Goal: Navigation & Orientation: Find specific page/section

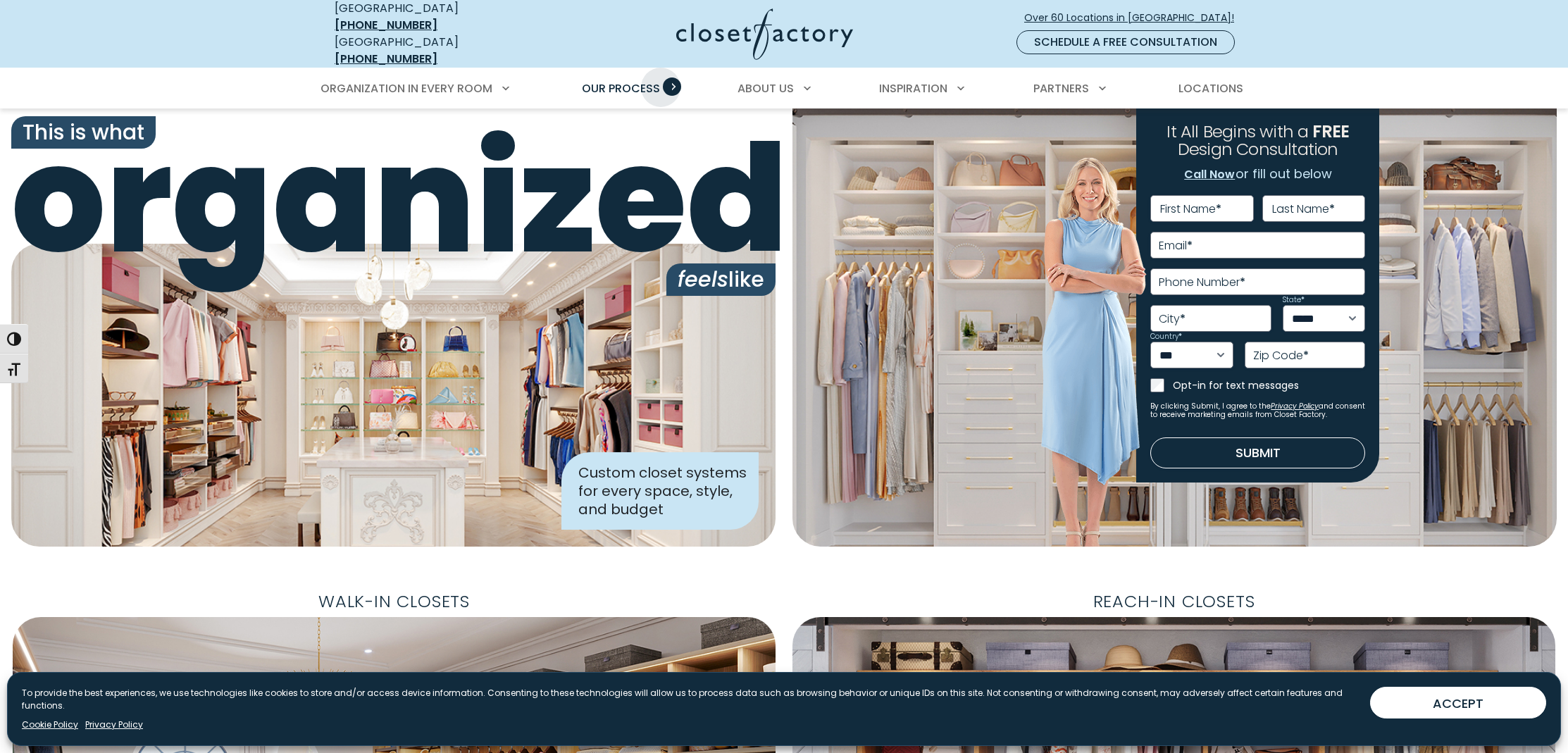
click at [661, 73] on link "Our Process" at bounding box center [621, 88] width 106 height 40
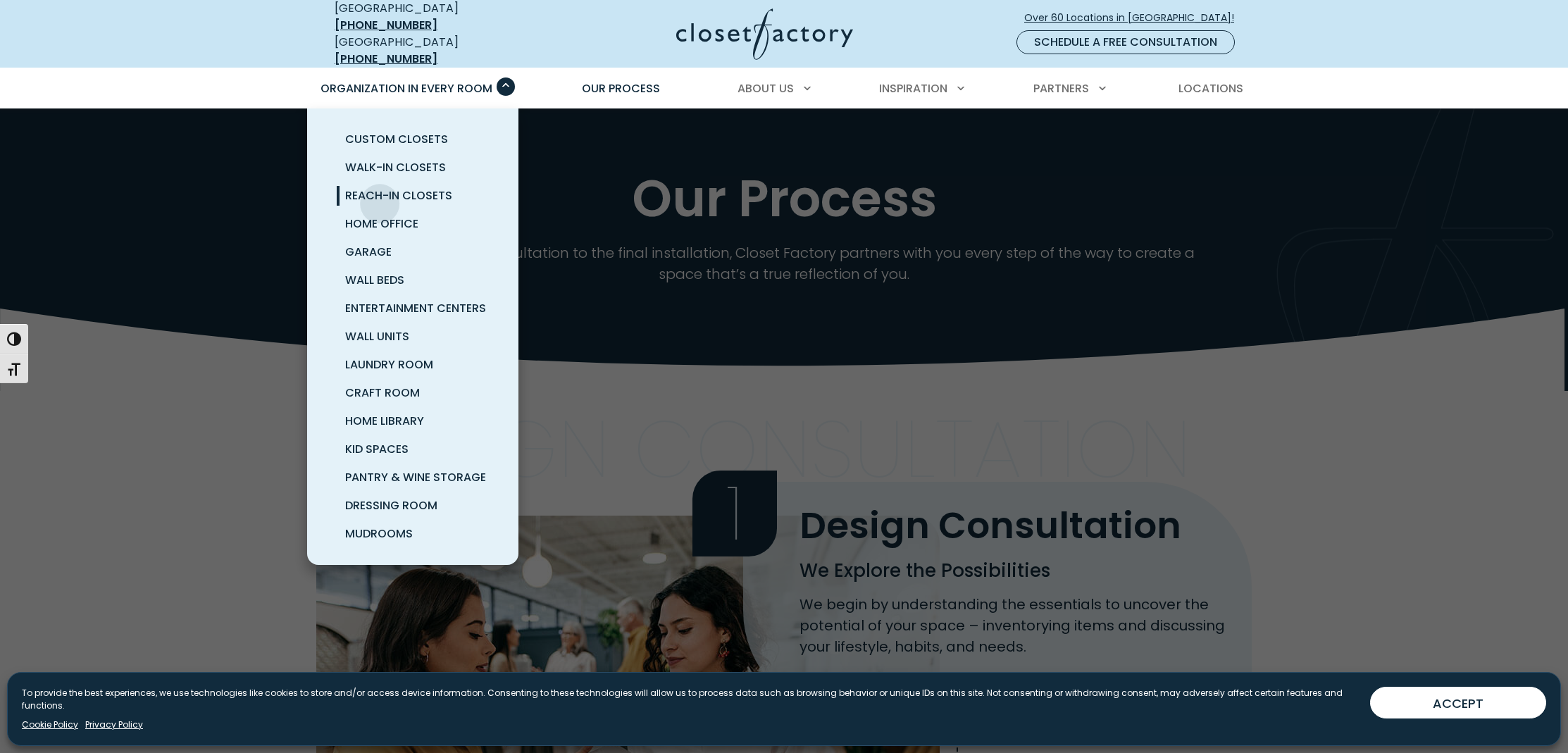
scroll to position [5, 0]
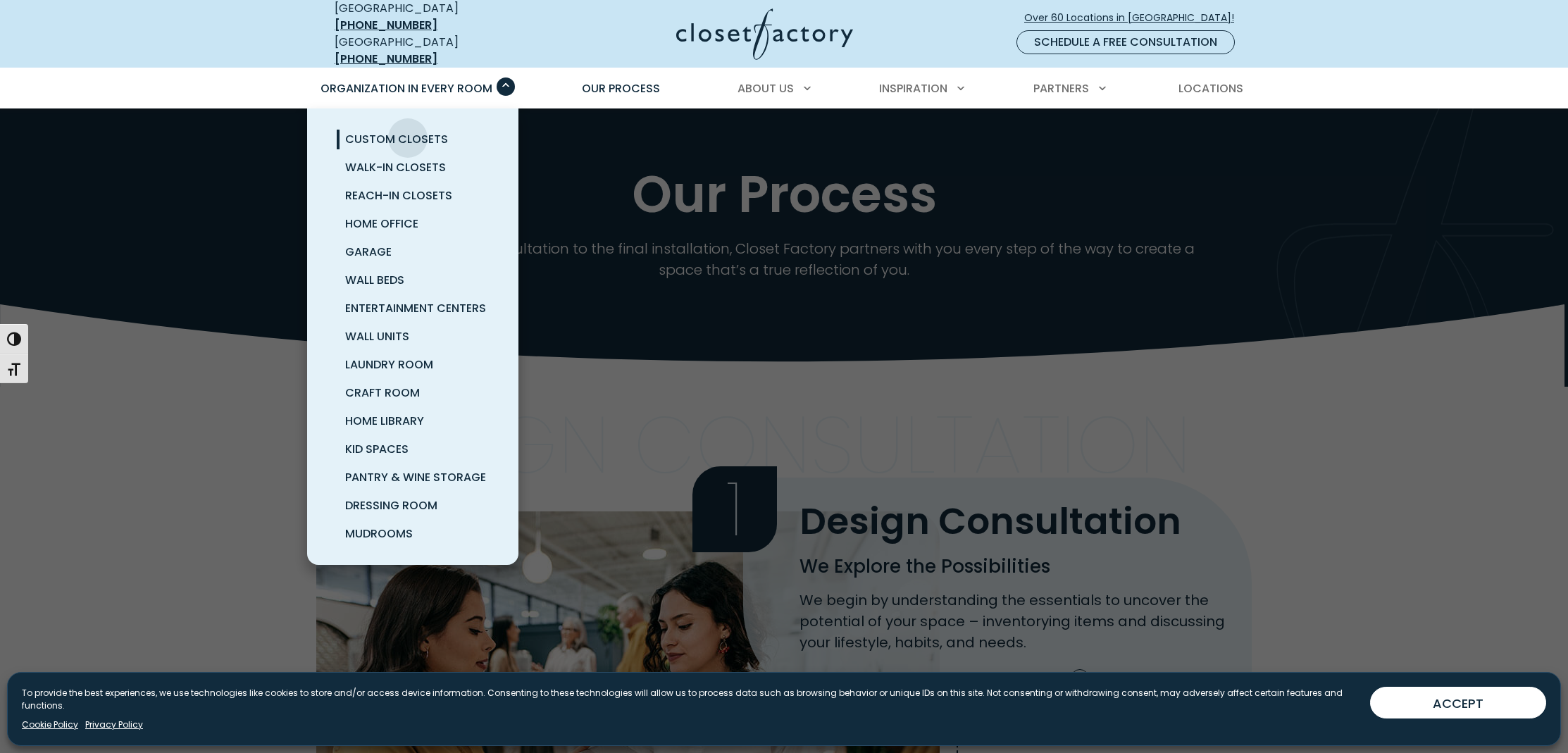
click at [408, 131] on span "Custom Closets" at bounding box center [397, 139] width 103 height 16
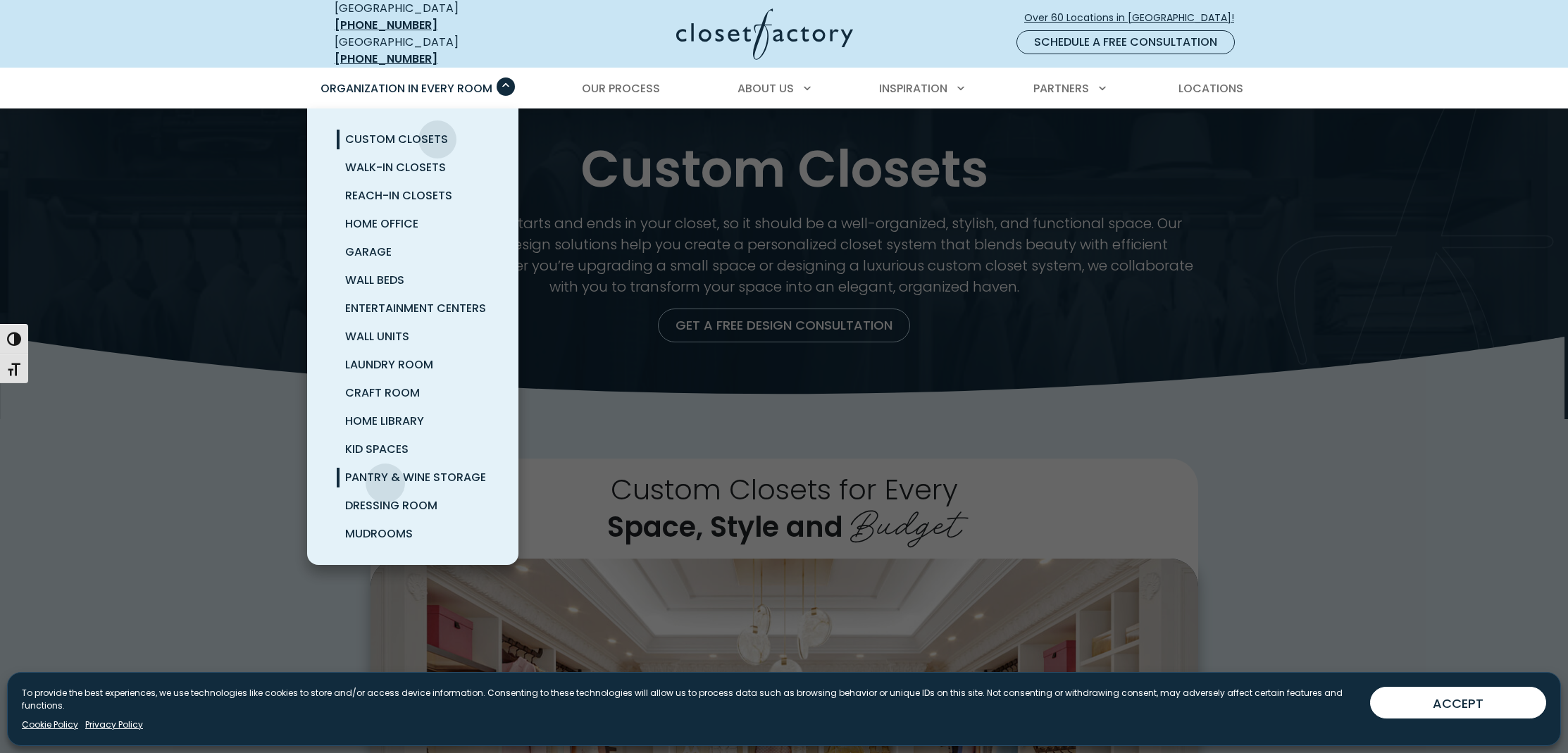
click at [386, 473] on span "Pantry & Wine Storage" at bounding box center [416, 478] width 141 height 16
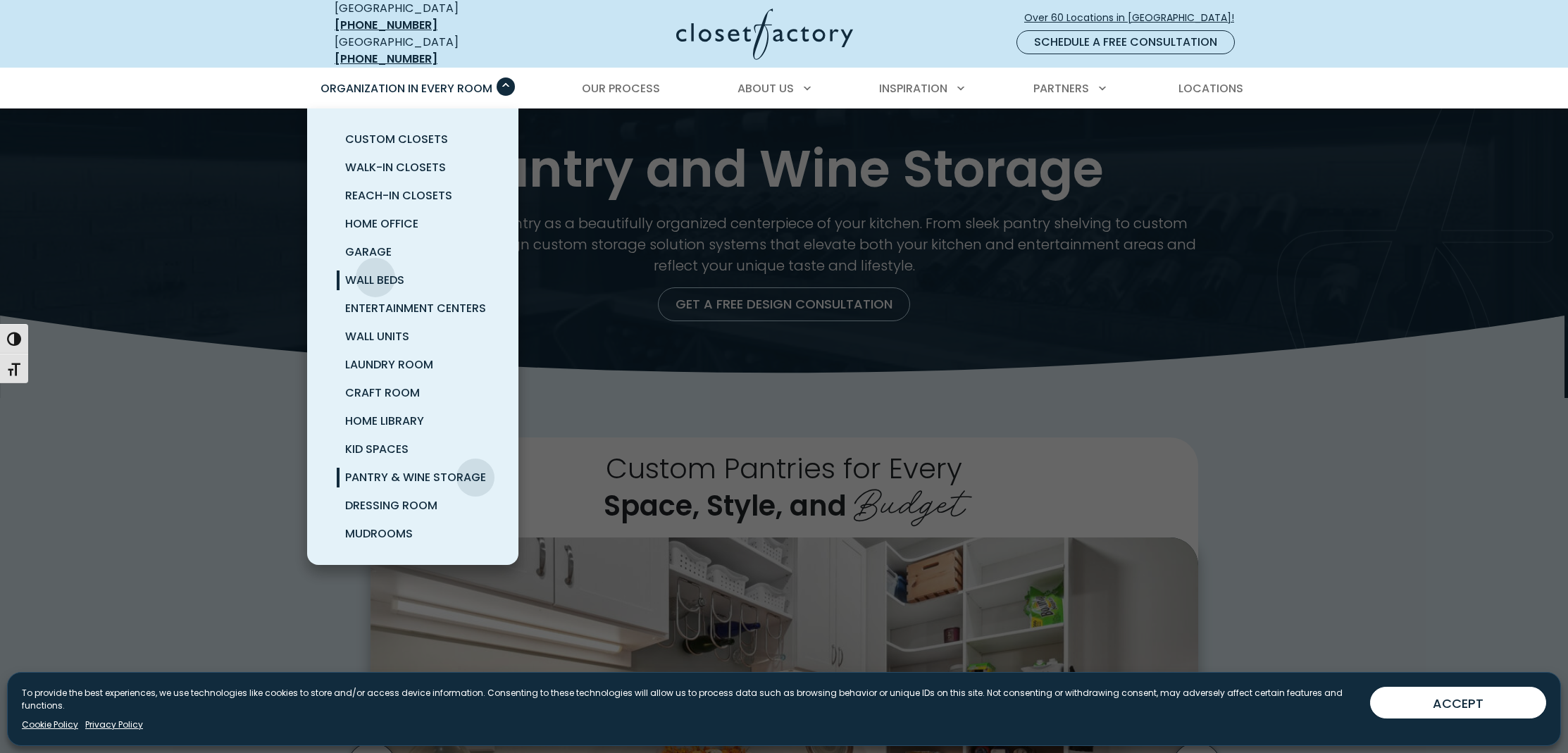
click at [375, 272] on span "Wall Beds" at bounding box center [374, 280] width 59 height 16
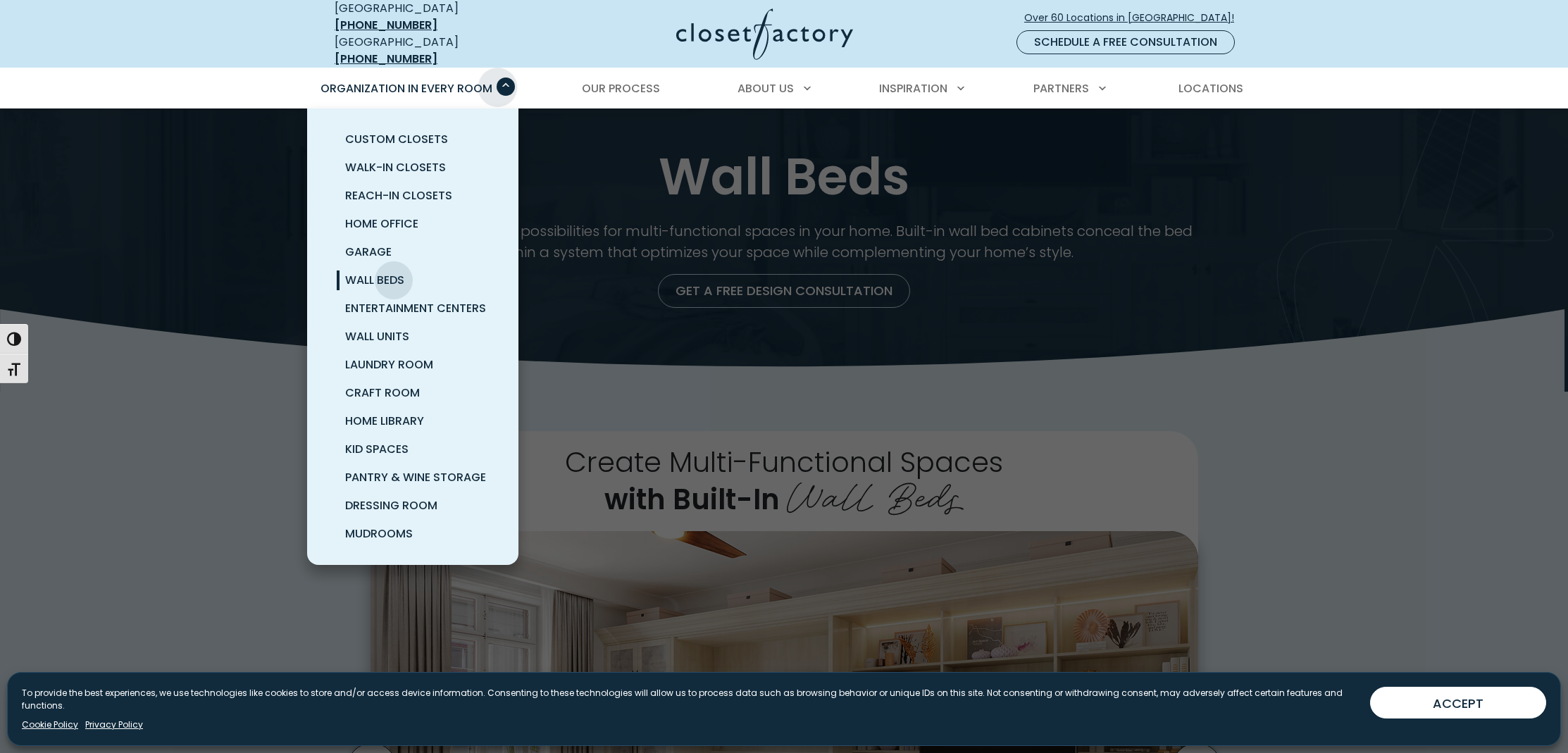
click at [497, 78] on span "Primary Menu" at bounding box center [505, 87] width 19 height 19
click at [374, 386] on span "Craft Room" at bounding box center [383, 393] width 75 height 16
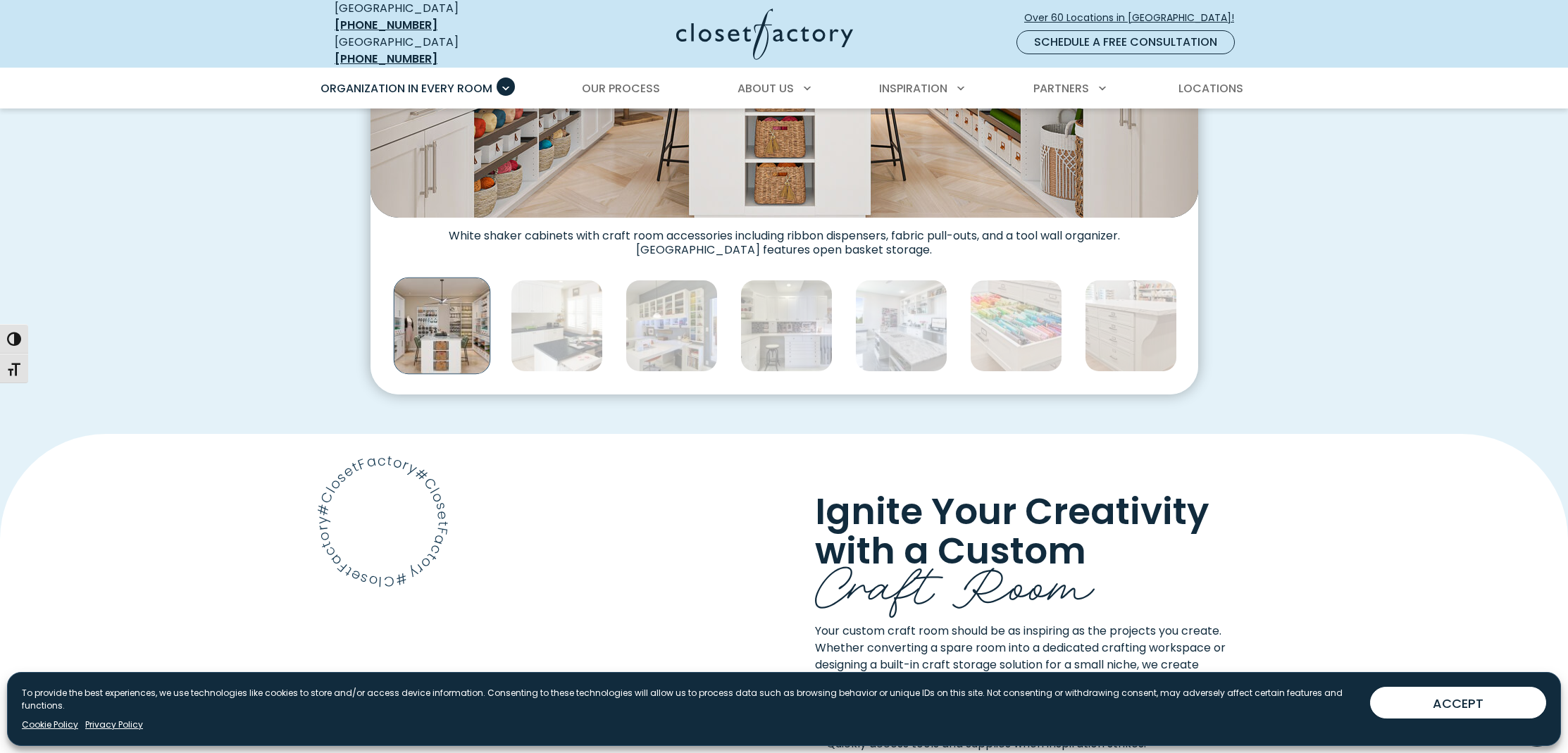
scroll to position [735, 0]
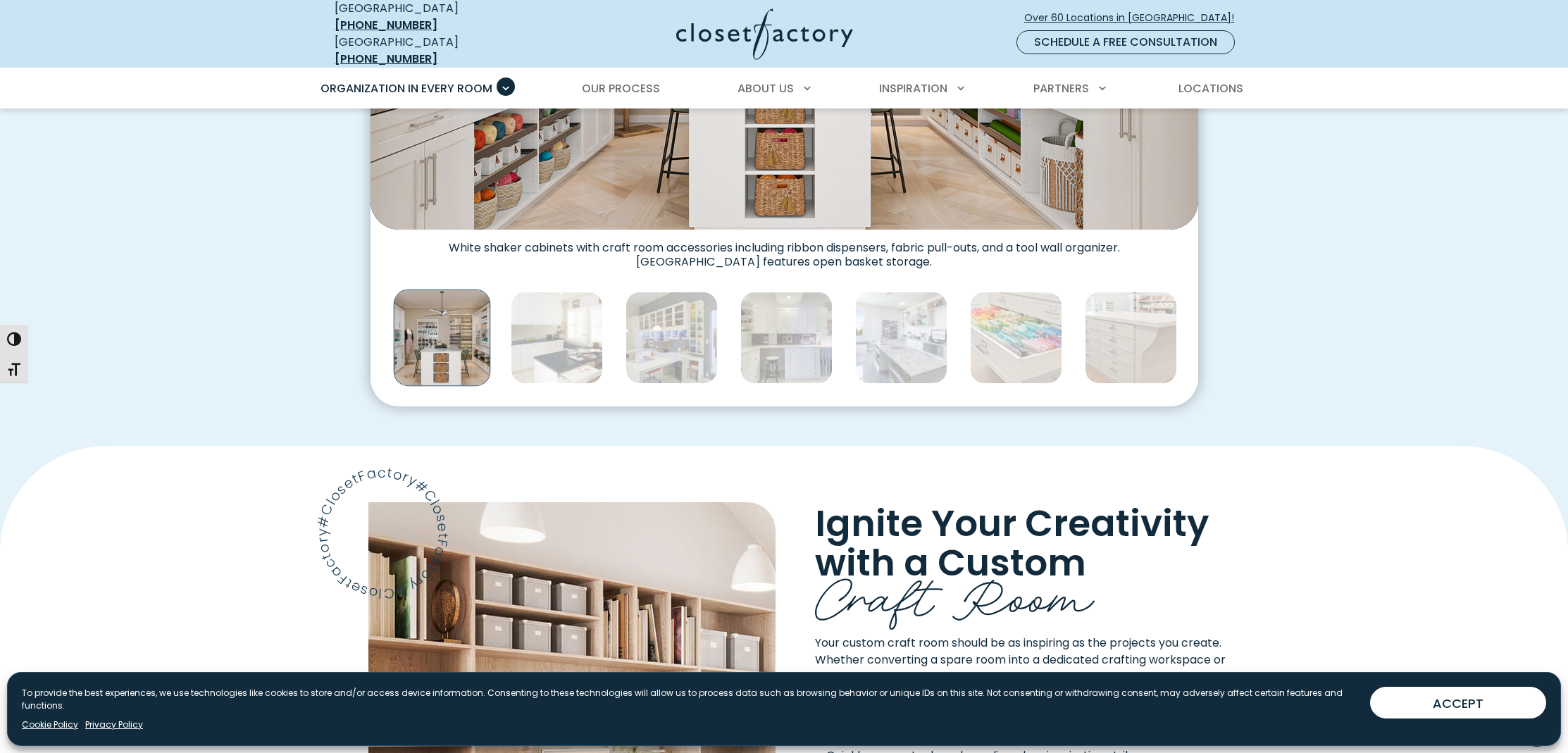
click at [459, 353] on img "Thumbnail Gallery" at bounding box center [442, 338] width 97 height 97
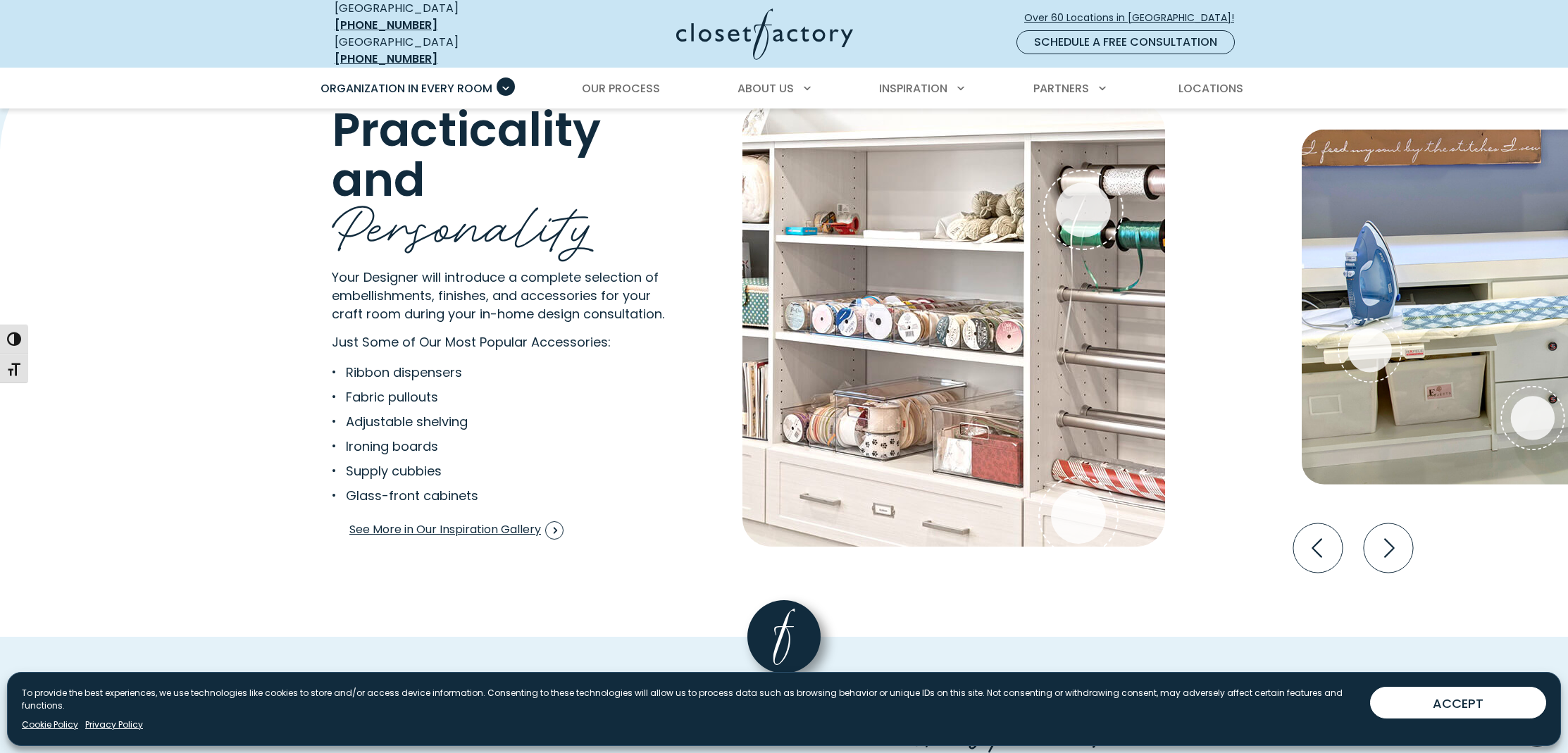
scroll to position [2726, 0]
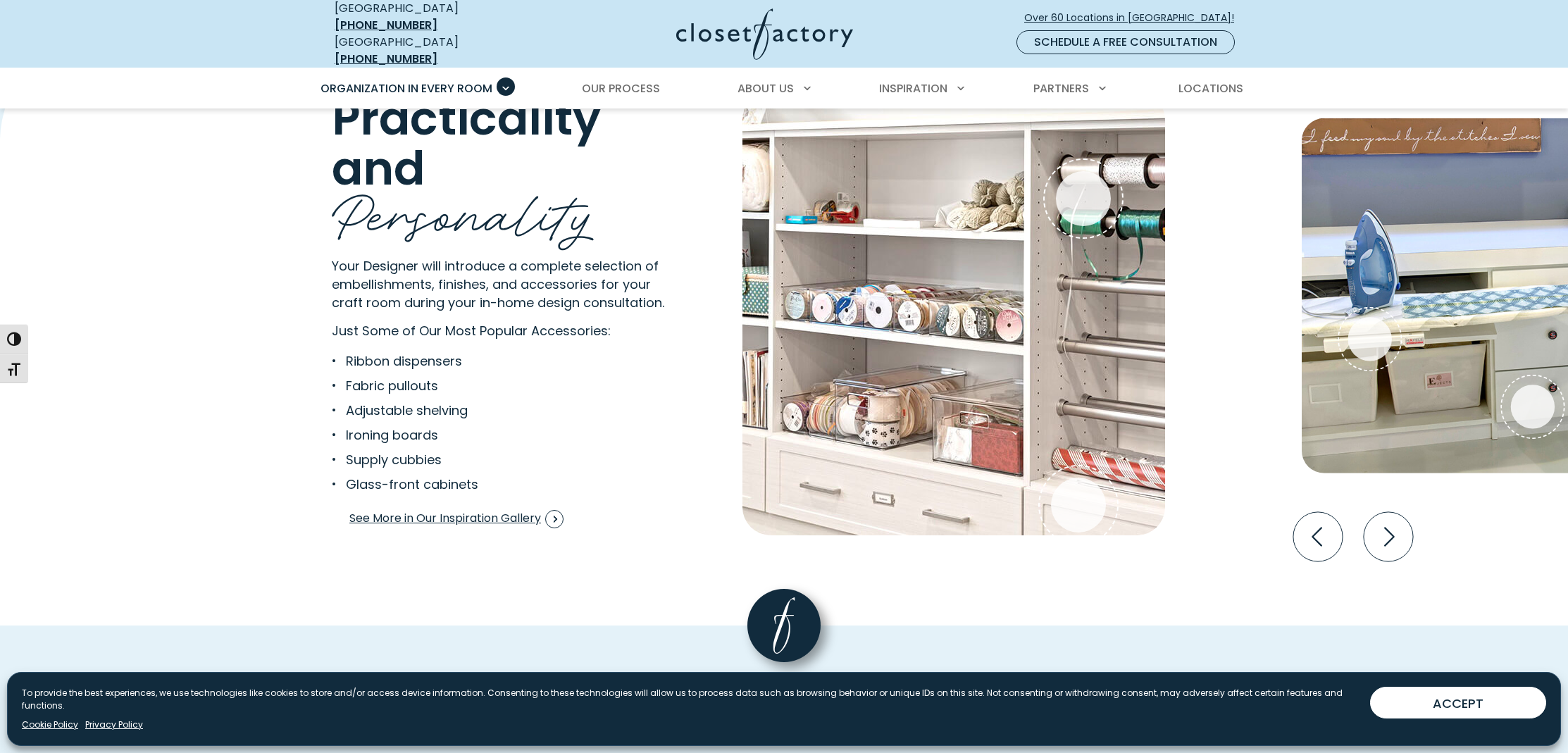
click at [1055, 369] on img "Interactive Gallery" at bounding box center [953, 314] width 422 height 444
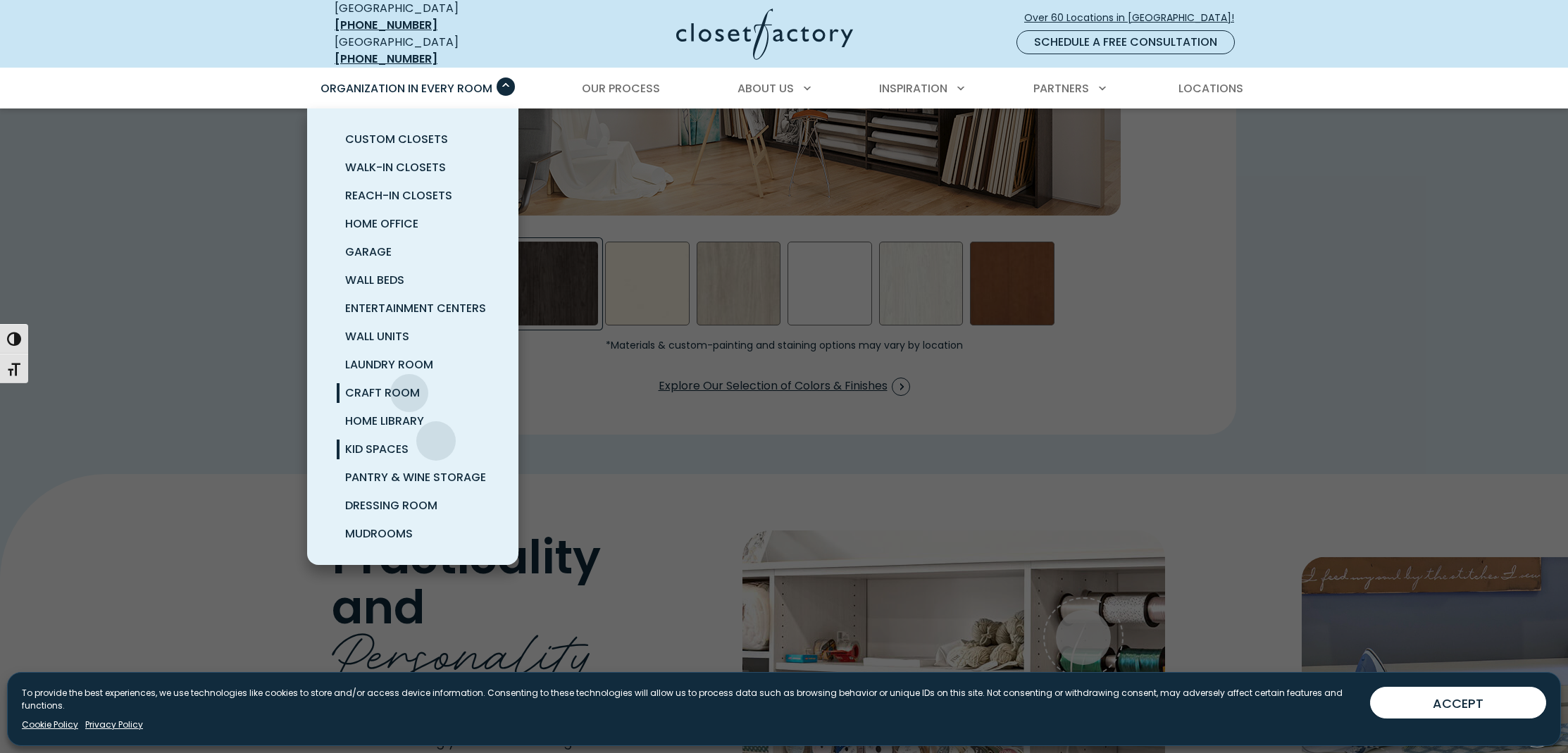
scroll to position [2290, 0]
click at [371, 413] on span "Home Library" at bounding box center [385, 421] width 79 height 16
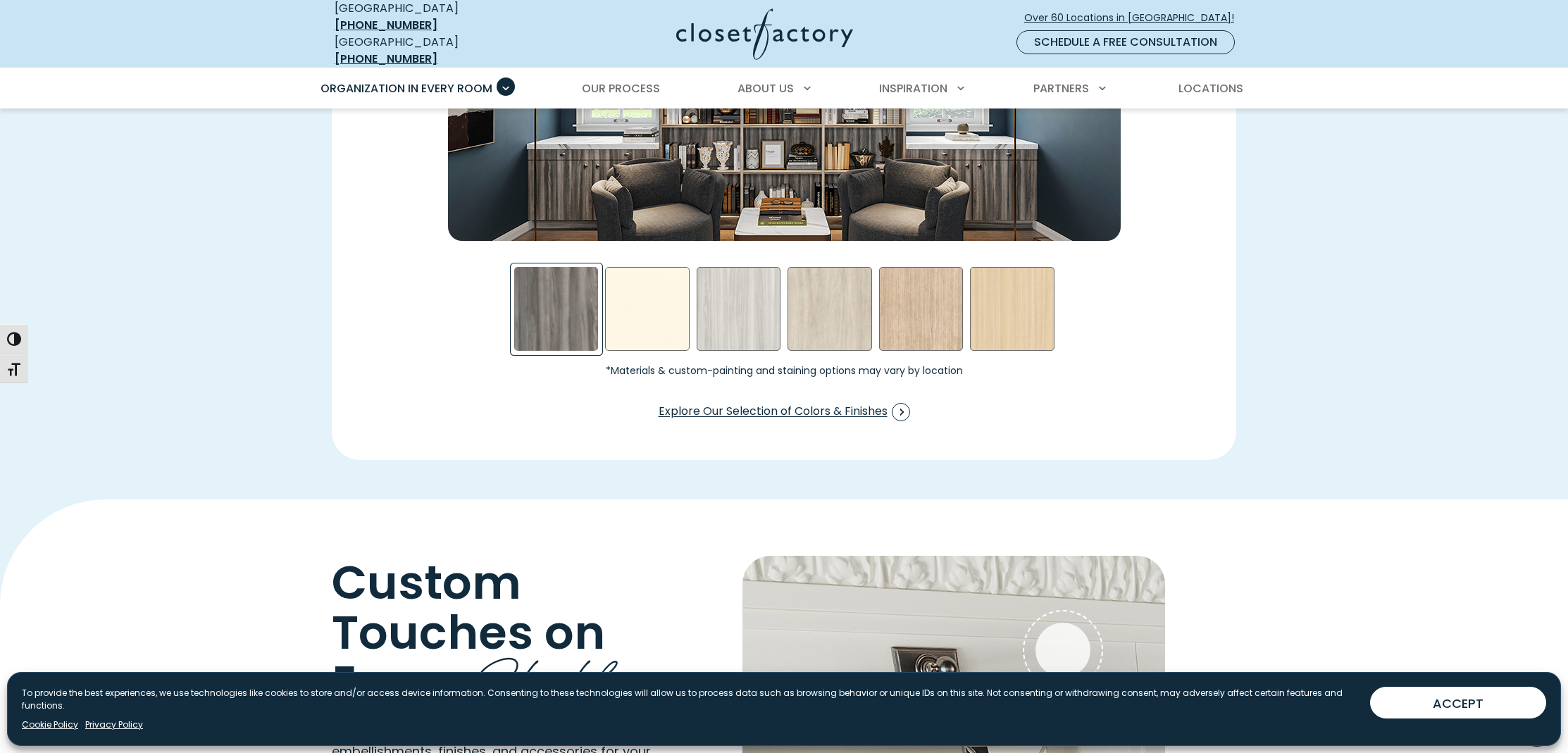
scroll to position [2237, 0]
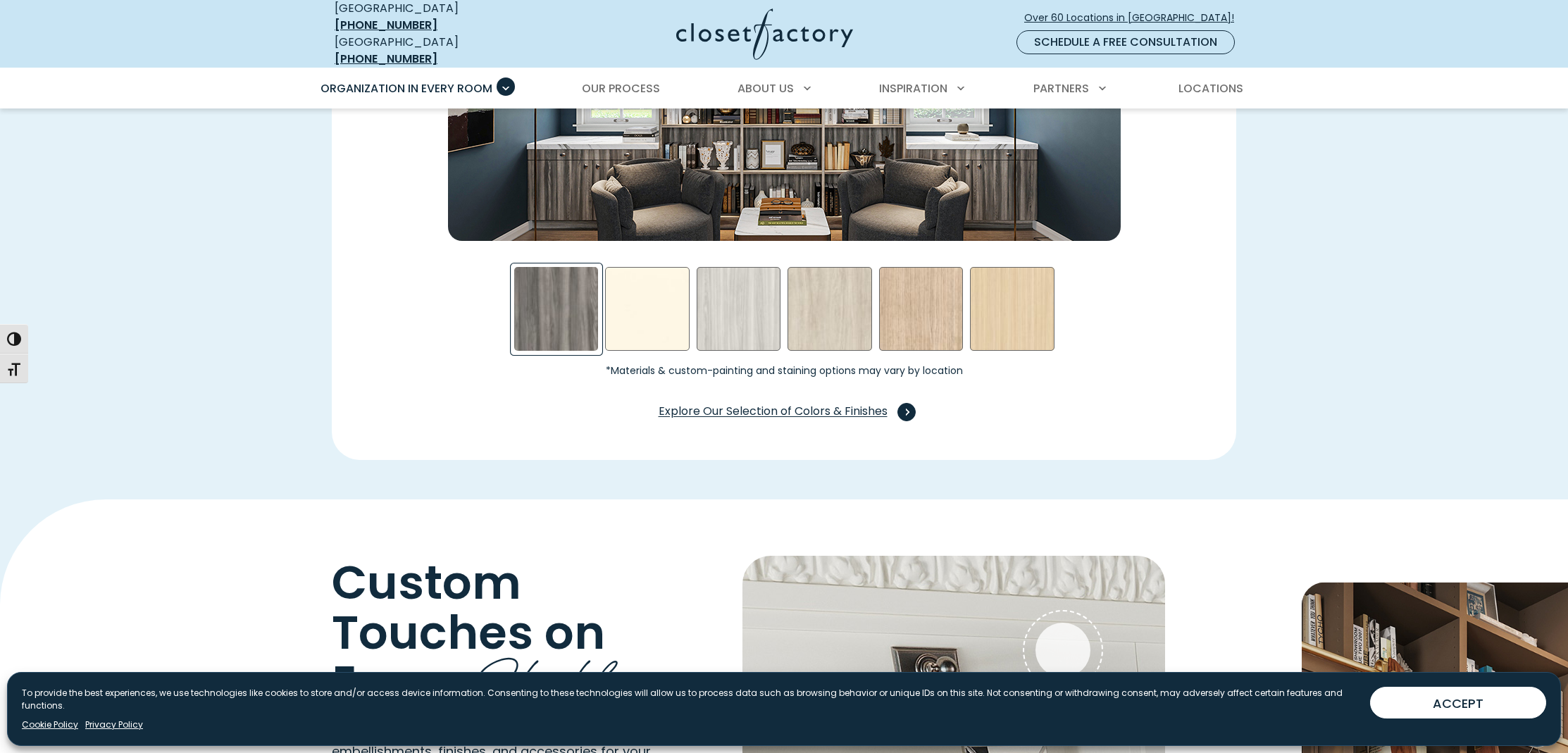
click at [783, 406] on span "Explore Our Selection of Colors & Finishes" at bounding box center [784, 412] width 251 height 19
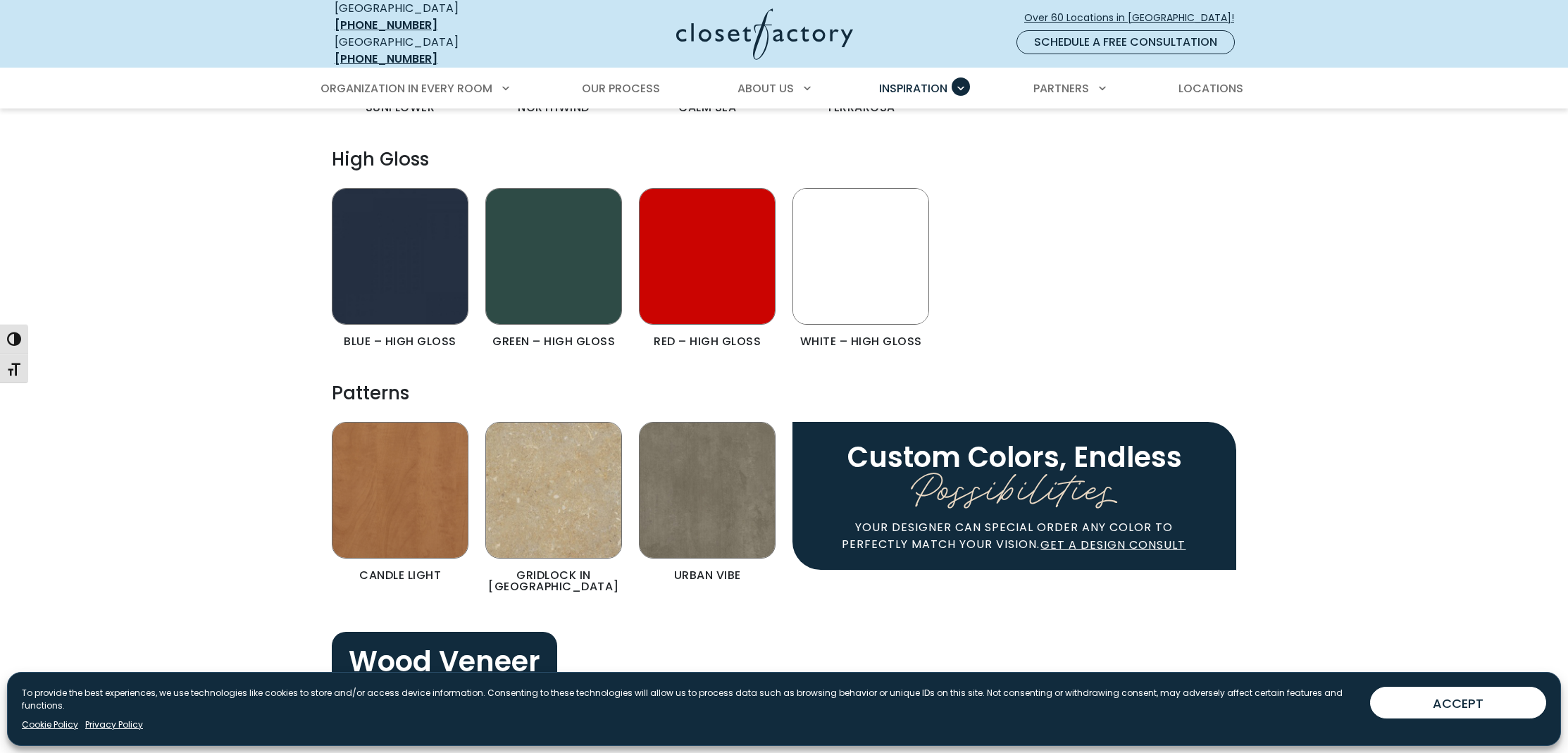
scroll to position [2197, 0]
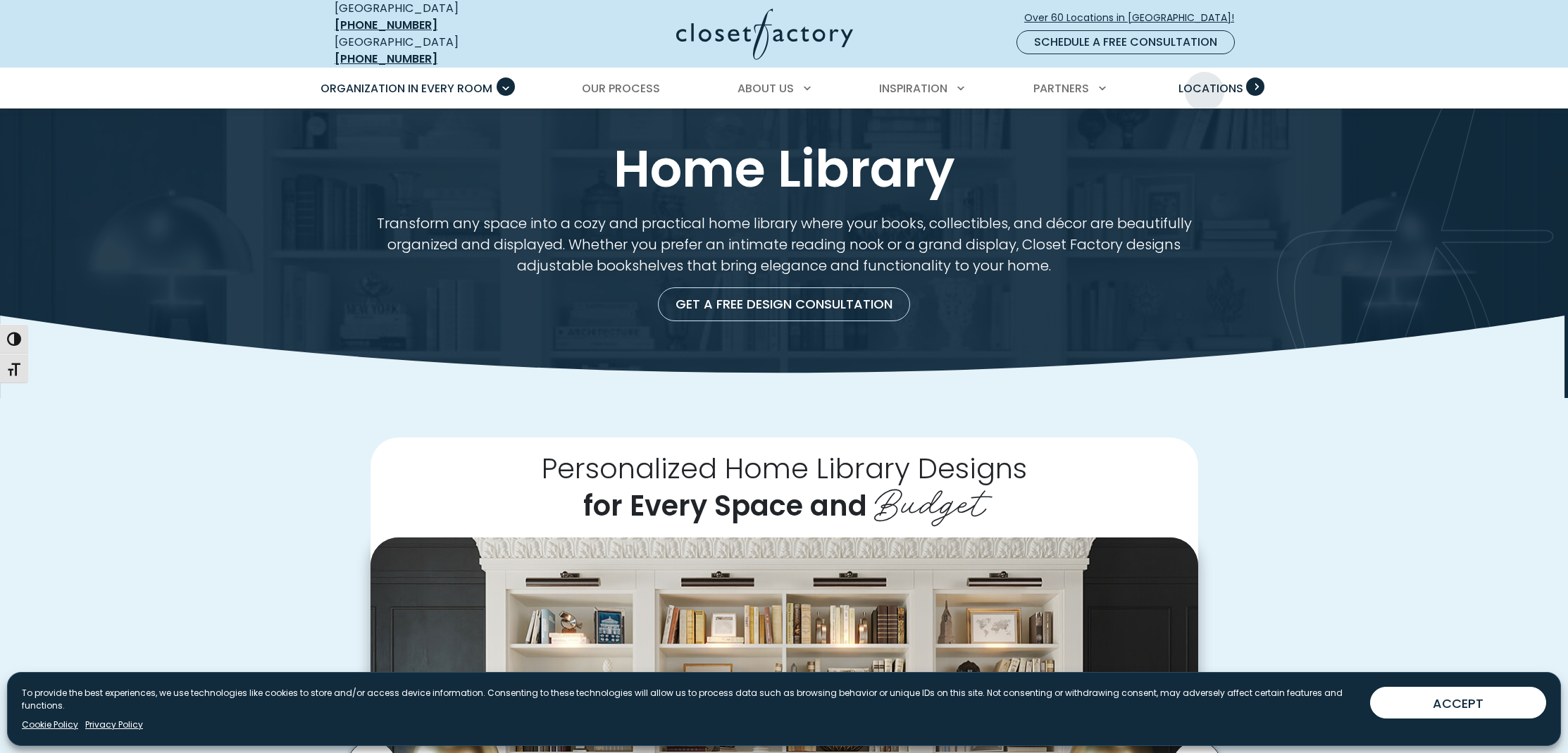
click at [1205, 81] on span "Locations" at bounding box center [1211, 88] width 65 height 16
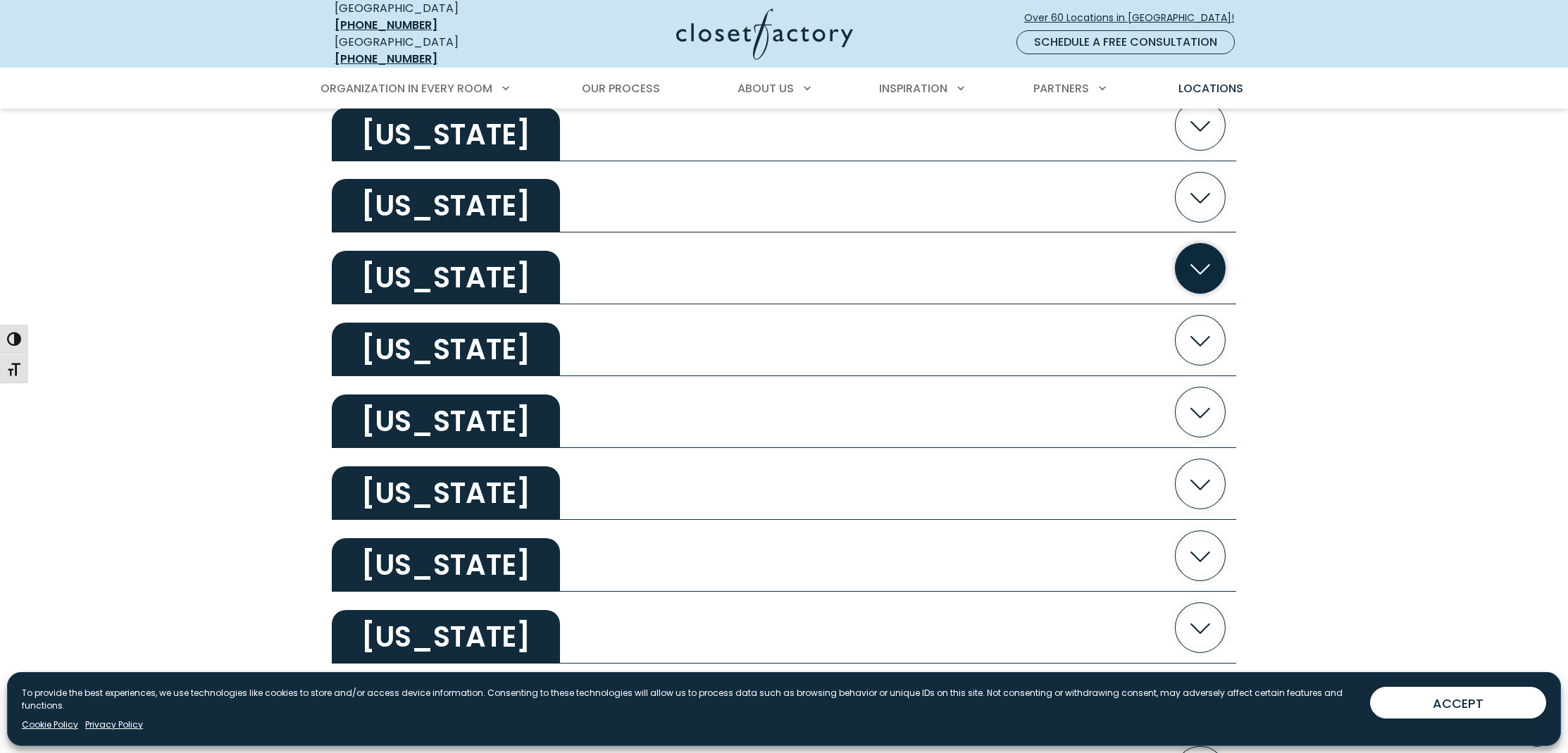
scroll to position [590, 0]
click at [1189, 262] on icon "button" at bounding box center [1200, 268] width 50 height 50
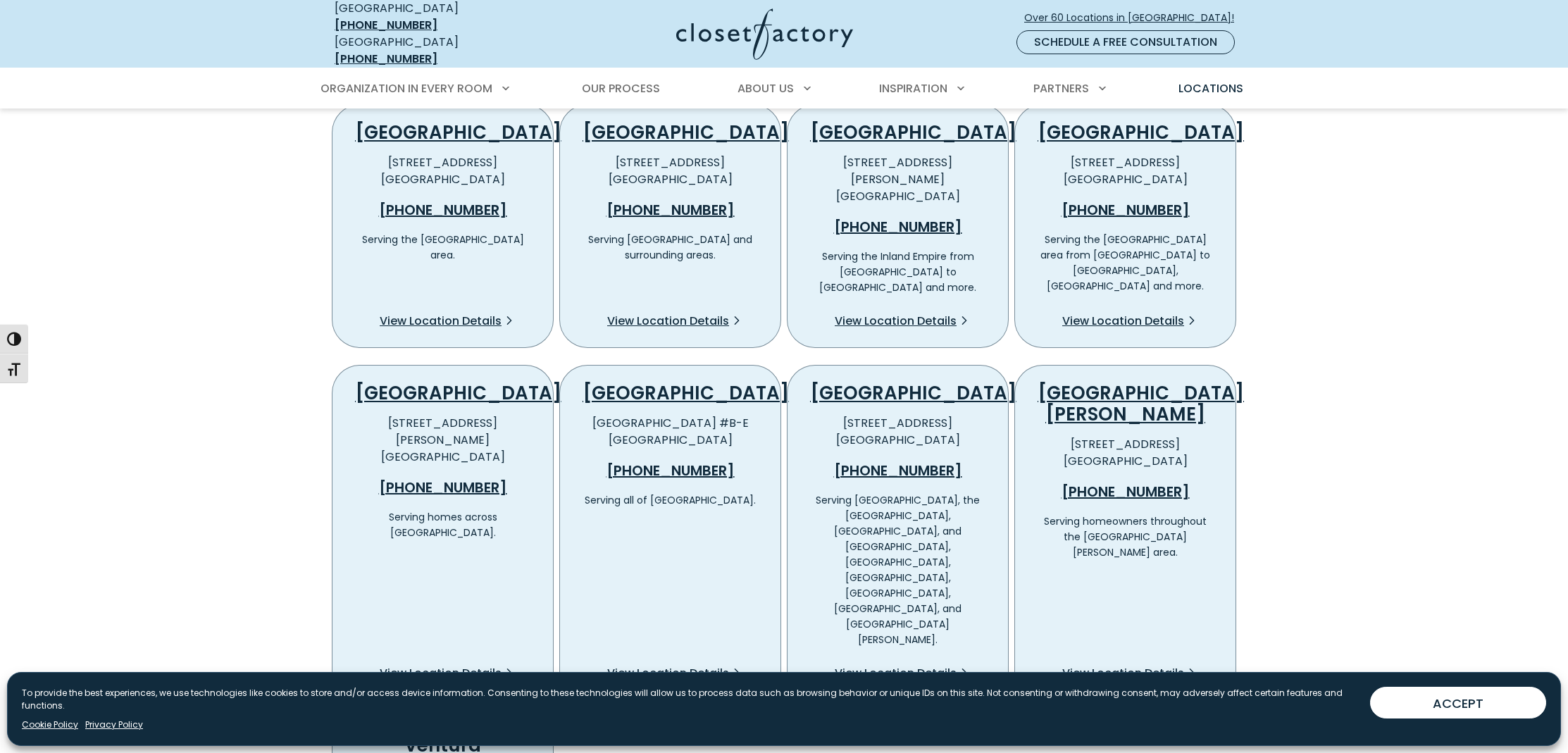
scroll to position [817, 0]
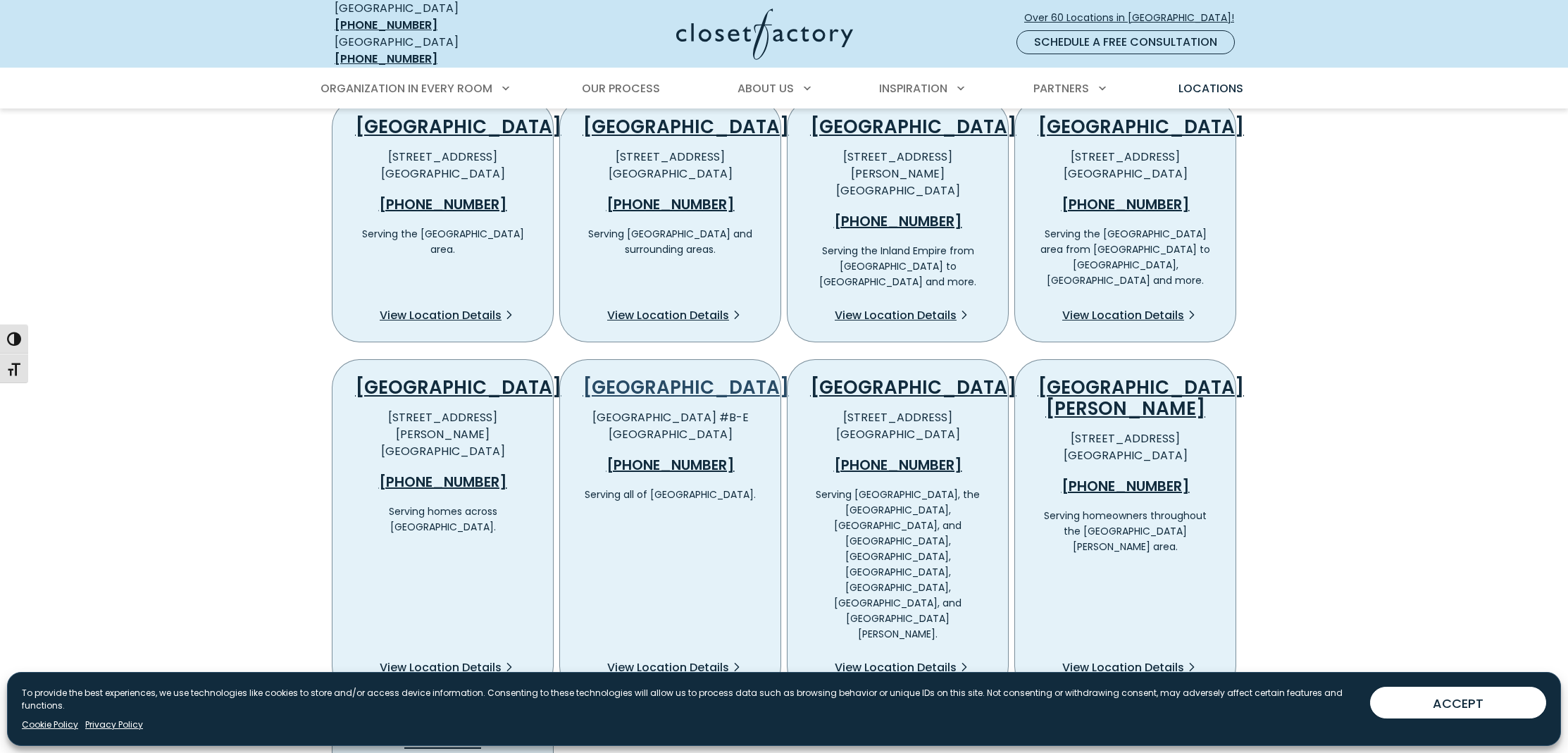
click at [674, 375] on link "[GEOGRAPHIC_DATA]" at bounding box center [685, 387] width 206 height 25
